Goal: Task Accomplishment & Management: Manage account settings

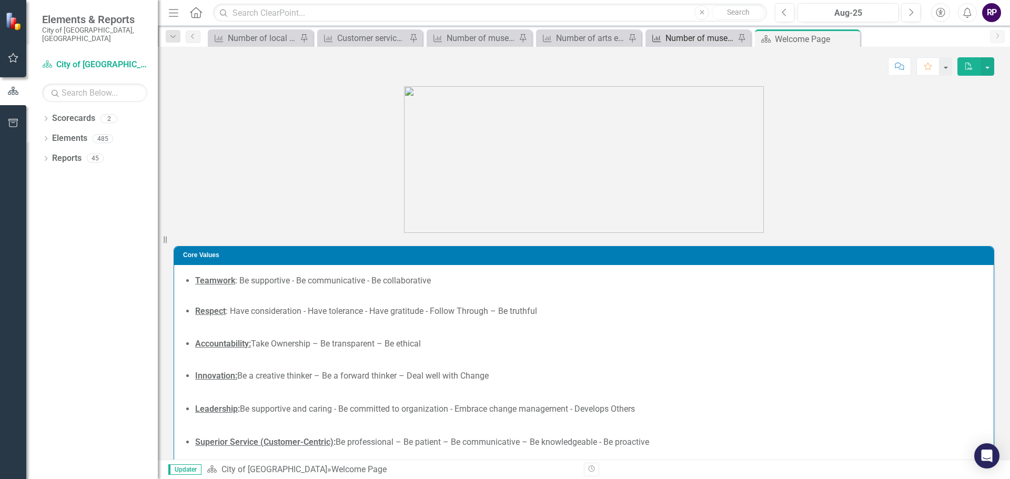
click at [693, 38] on div "Number of museum guest visits" at bounding box center [700, 38] width 69 height 13
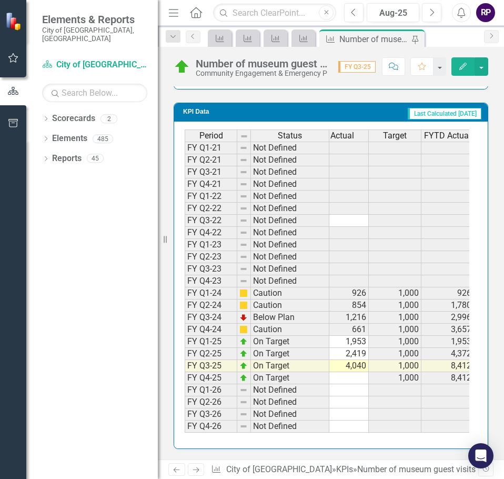
scroll to position [0, 11]
click at [352, 360] on td "4,040" at bounding box center [345, 366] width 53 height 12
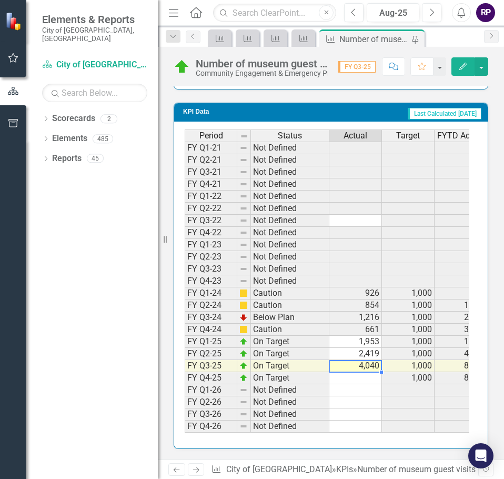
click at [357, 360] on td "4,040" at bounding box center [355, 366] width 53 height 12
click at [358, 360] on textarea "4040" at bounding box center [355, 366] width 53 height 13
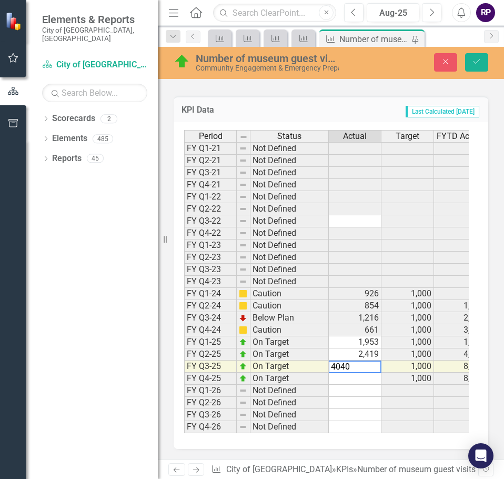
click at [358, 360] on textarea "4040" at bounding box center [354, 366] width 53 height 13
click at [359, 365] on textarea "41" at bounding box center [354, 366] width 53 height 13
type textarea "4104"
click at [482, 59] on button "Save" at bounding box center [476, 62] width 23 height 18
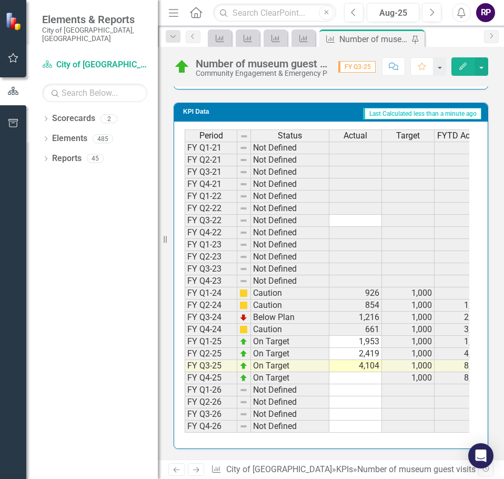
scroll to position [1240, 0]
click at [356, 372] on td at bounding box center [355, 378] width 53 height 12
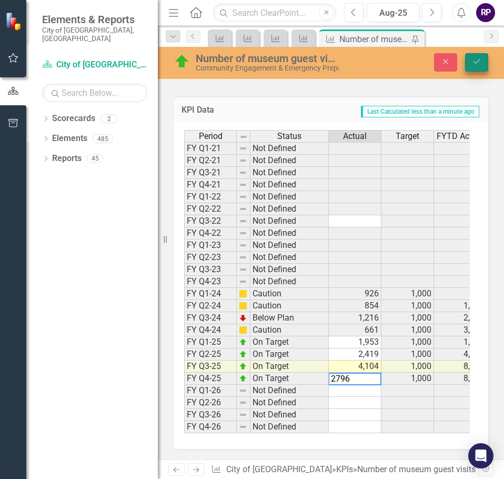
type textarea "2796"
click at [484, 64] on button "Save" at bounding box center [476, 62] width 23 height 18
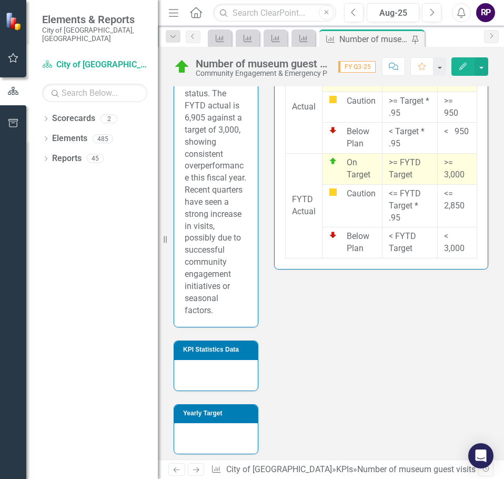
scroll to position [474, 0]
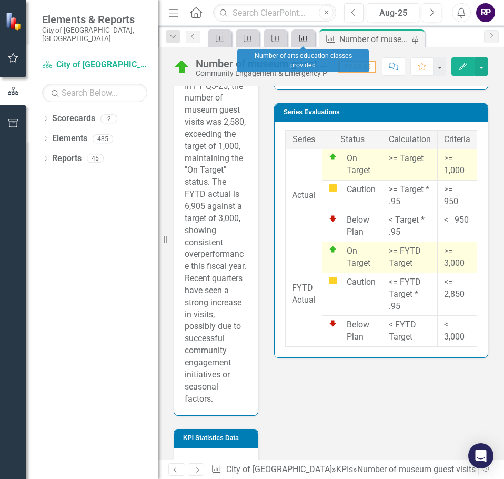
click at [305, 39] on icon at bounding box center [303, 38] width 8 height 7
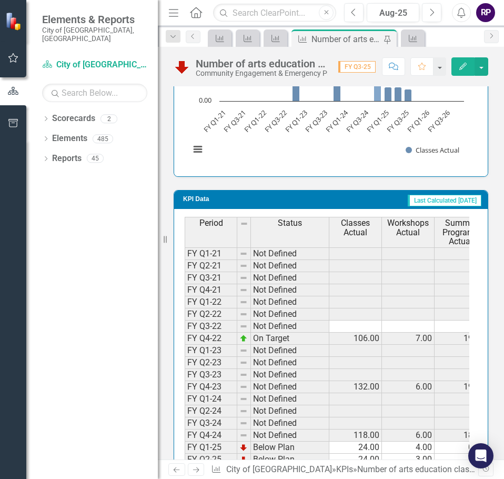
scroll to position [1065, 0]
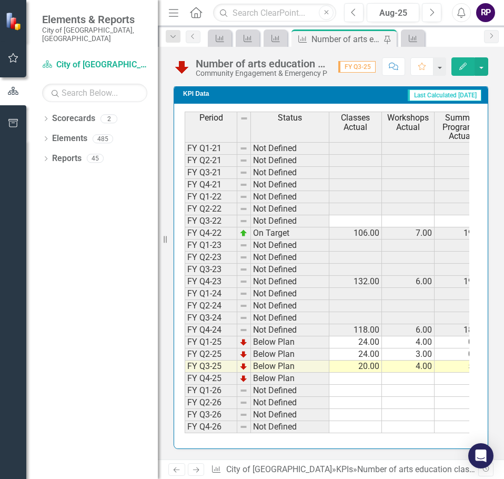
click at [368, 372] on td at bounding box center [355, 378] width 53 height 12
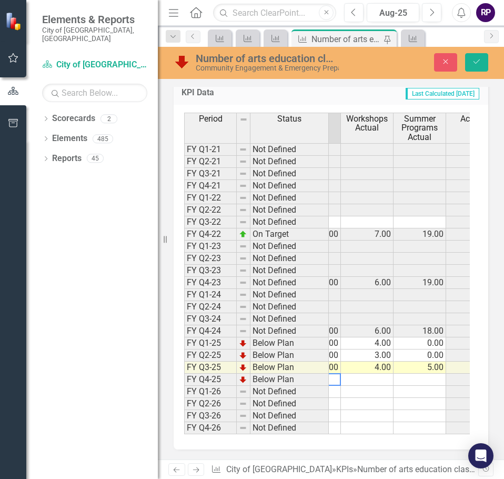
scroll to position [0, 23]
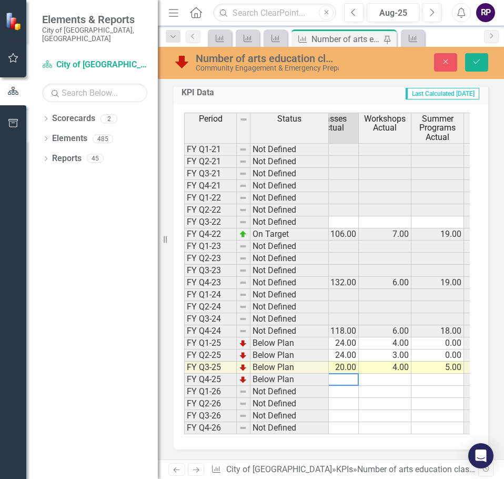
type textarea "23"
click at [434, 376] on td at bounding box center [437, 380] width 53 height 12
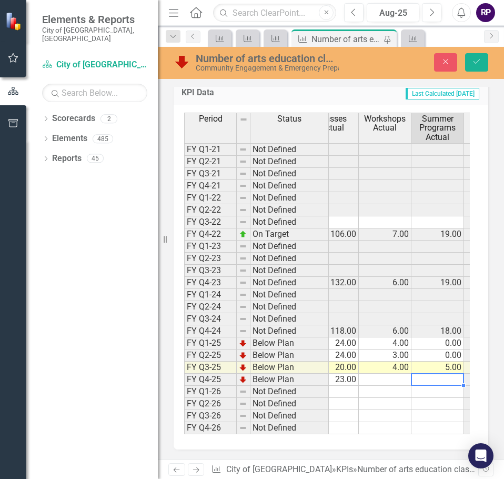
click at [436, 376] on td at bounding box center [437, 380] width 53 height 12
type textarea "7"
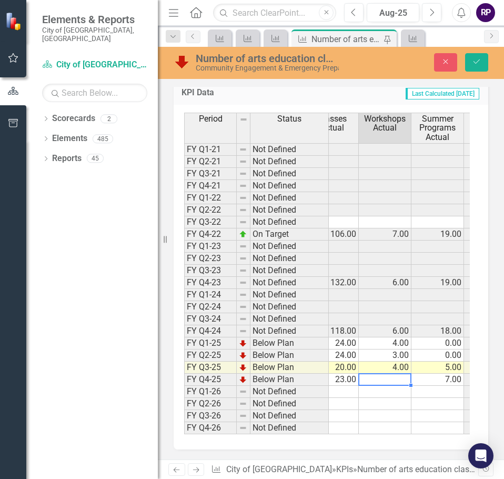
click at [380, 379] on td at bounding box center [385, 380] width 53 height 12
type textarea "0"
click at [477, 64] on icon "Save" at bounding box center [476, 61] width 9 height 7
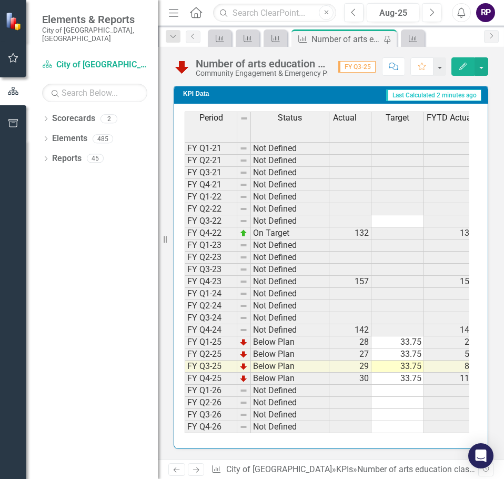
scroll to position [0, 170]
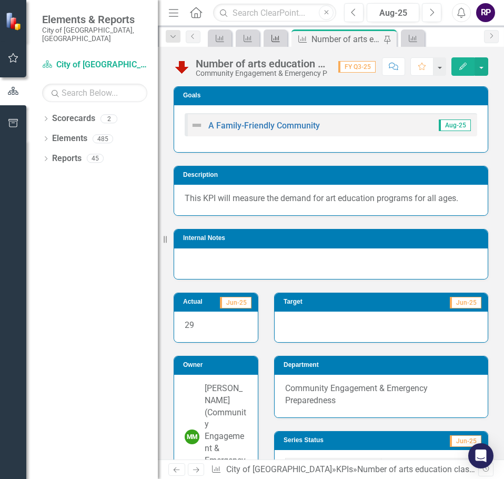
click at [275, 37] on icon "KPI" at bounding box center [275, 38] width 11 height 8
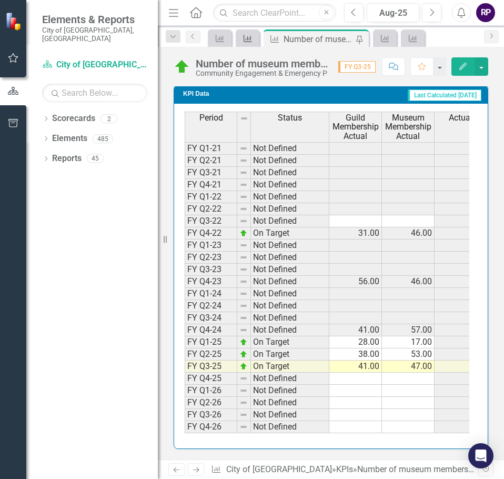
click at [249, 39] on icon at bounding box center [248, 38] width 8 height 7
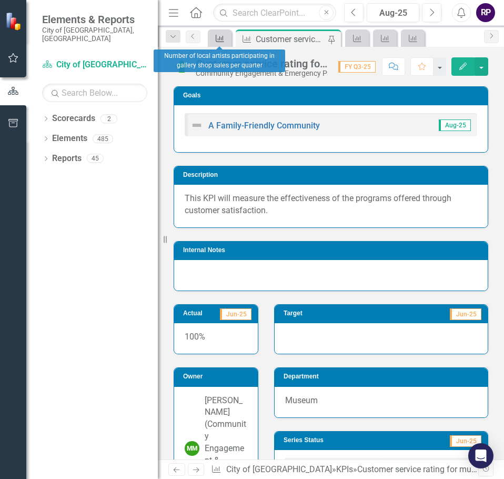
click at [218, 41] on icon "KPI" at bounding box center [220, 38] width 11 height 8
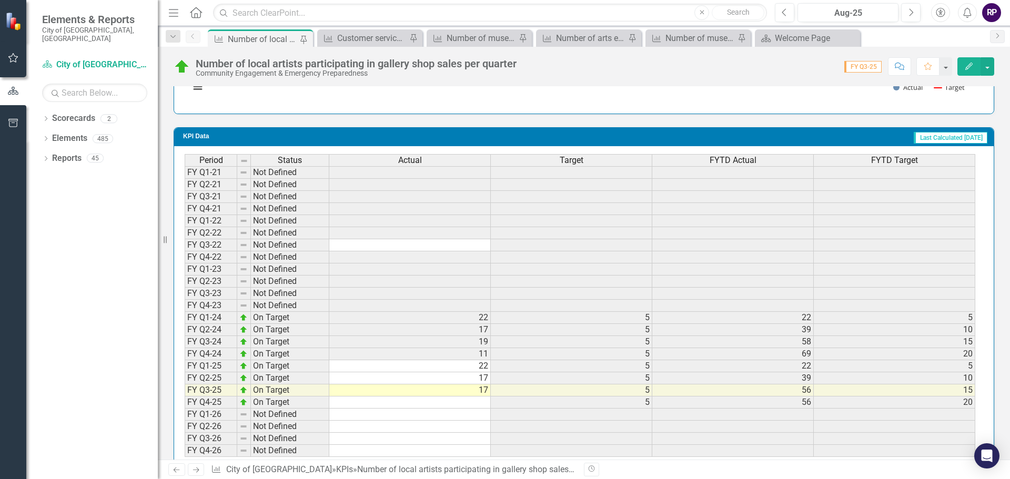
scroll to position [854, 0]
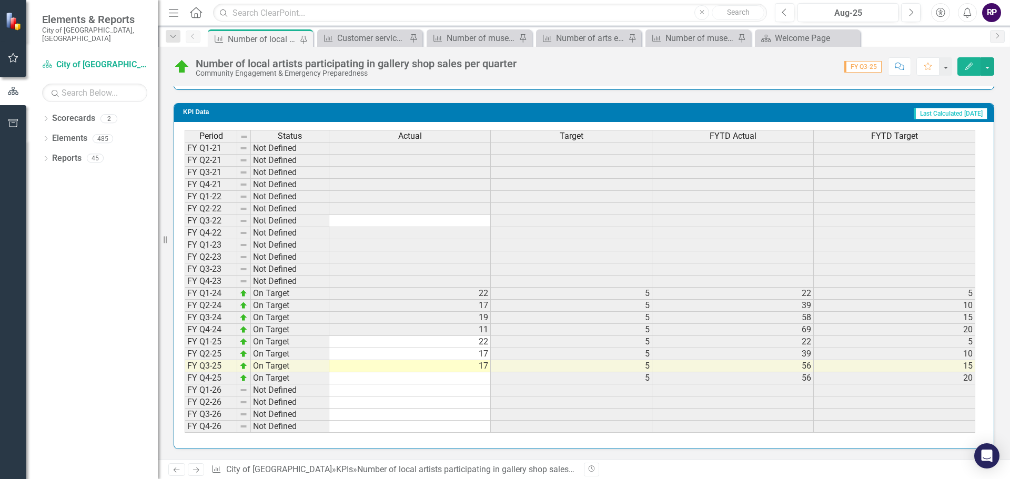
click at [421, 379] on td at bounding box center [410, 378] width 162 height 12
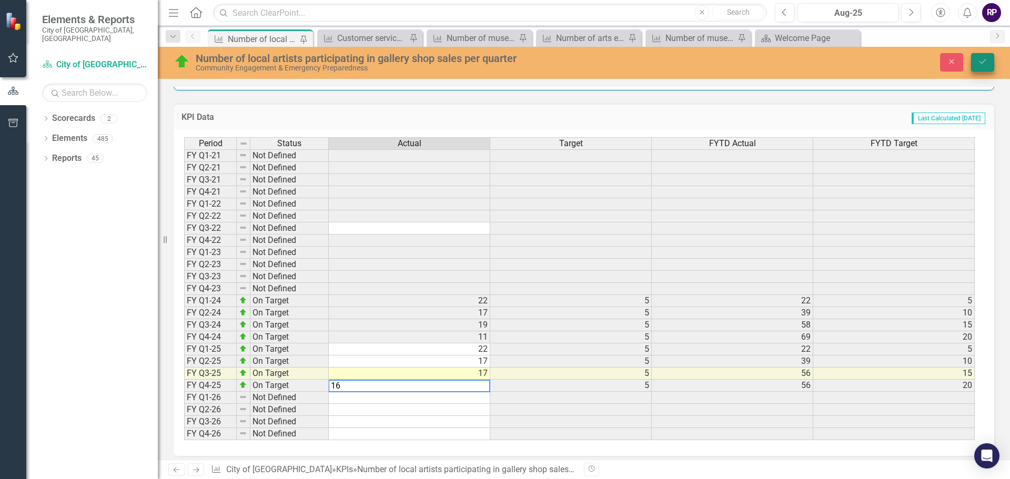
type textarea "16"
click at [981, 58] on icon "Save" at bounding box center [982, 61] width 9 height 7
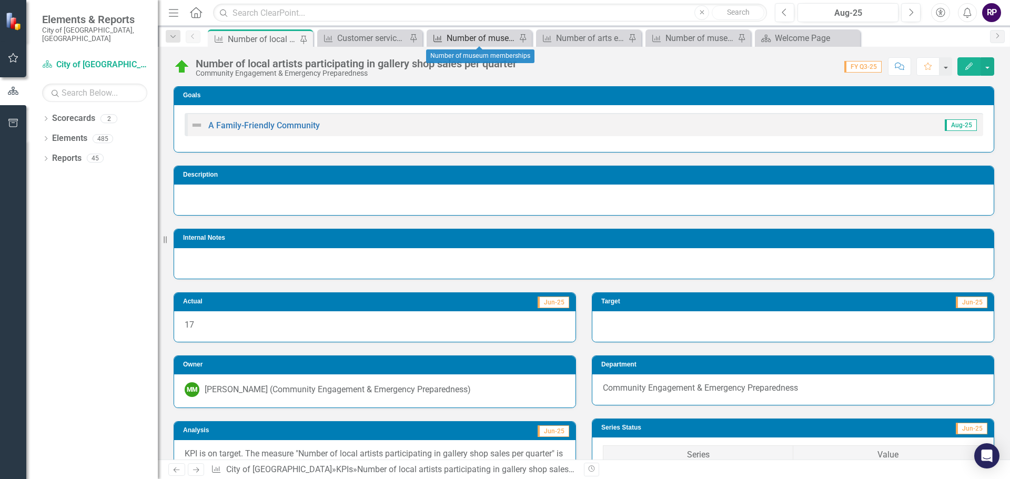
click at [457, 38] on div "Number of museum memberships" at bounding box center [481, 38] width 69 height 13
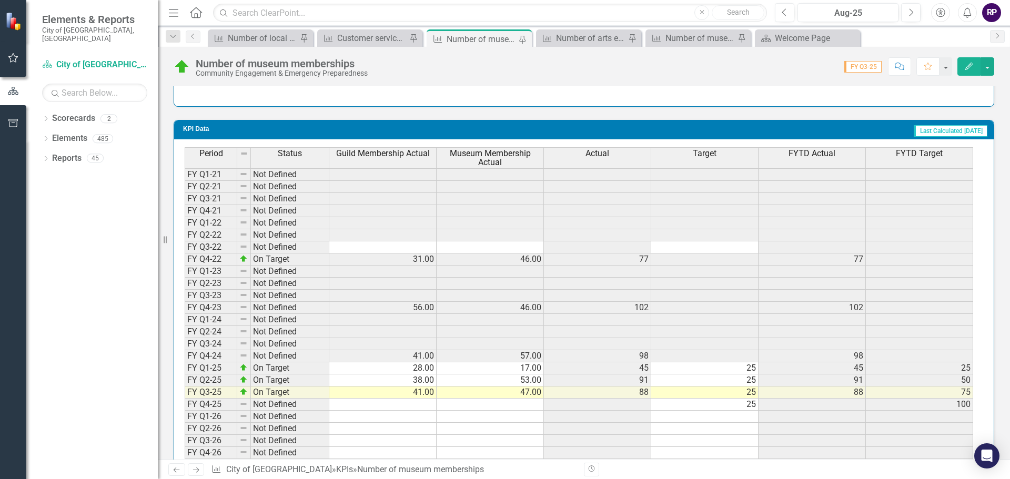
scroll to position [901, 0]
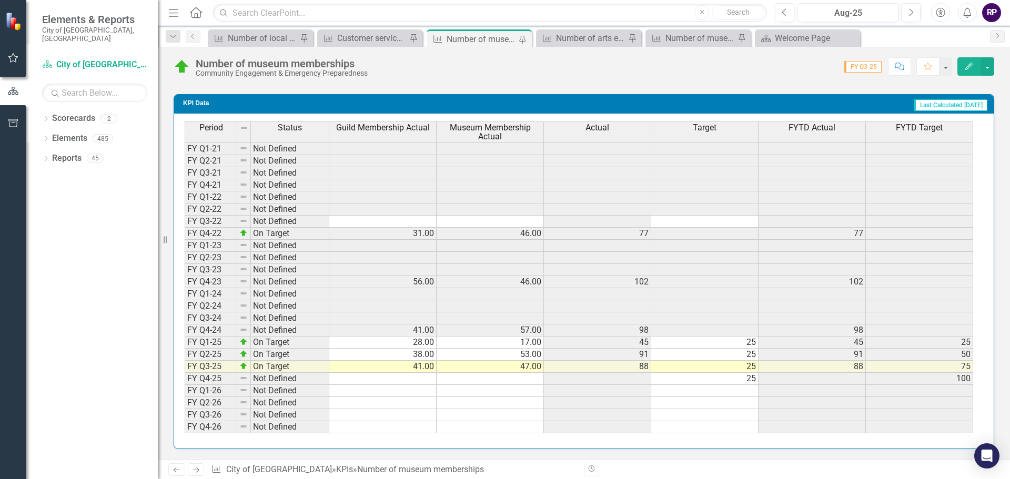
click at [416, 380] on td at bounding box center [382, 379] width 107 height 12
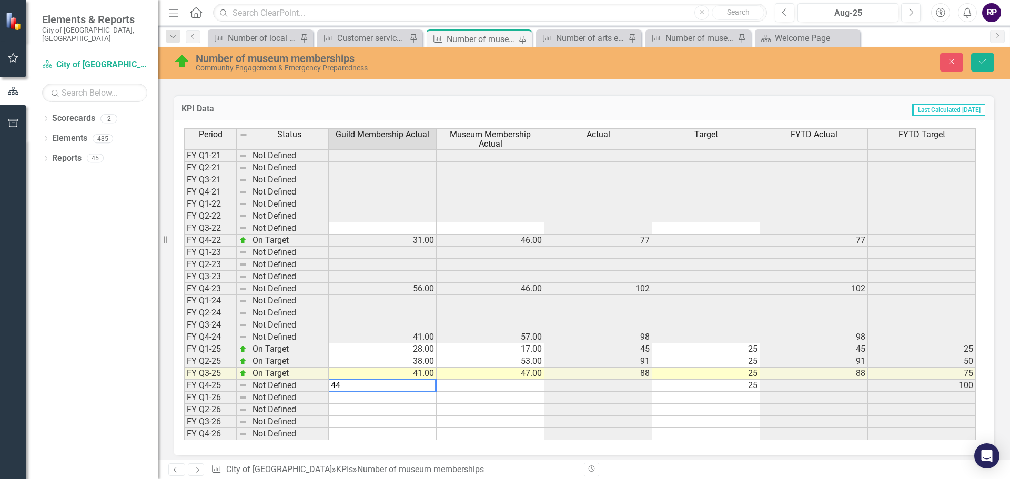
type textarea "44"
click at [184, 380] on div "Period Status Guild Membership Actual Museum Membership Actual Actual Target FY…" at bounding box center [184, 284] width 0 height 312
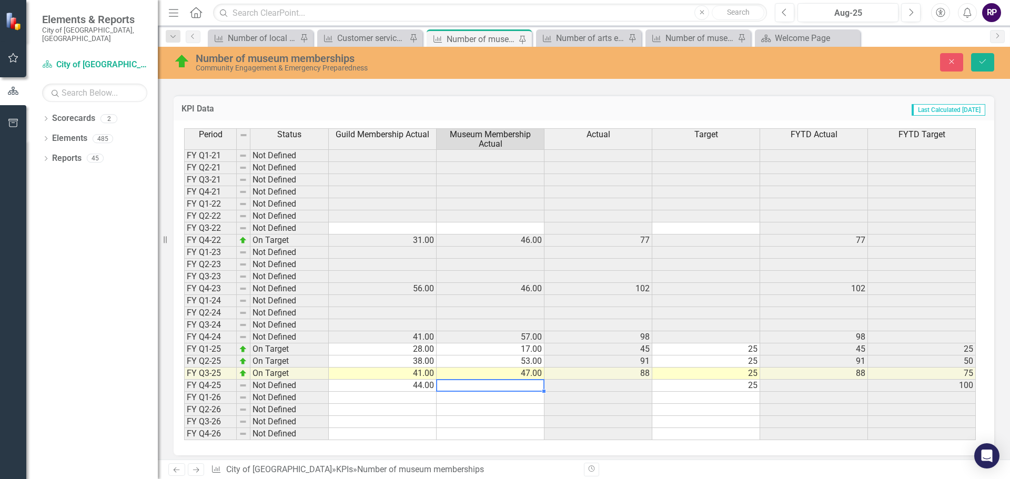
click at [481, 387] on td at bounding box center [491, 386] width 108 height 12
type textarea "47"
click at [991, 53] on button "Save" at bounding box center [982, 62] width 23 height 18
